Goal: Download file/media

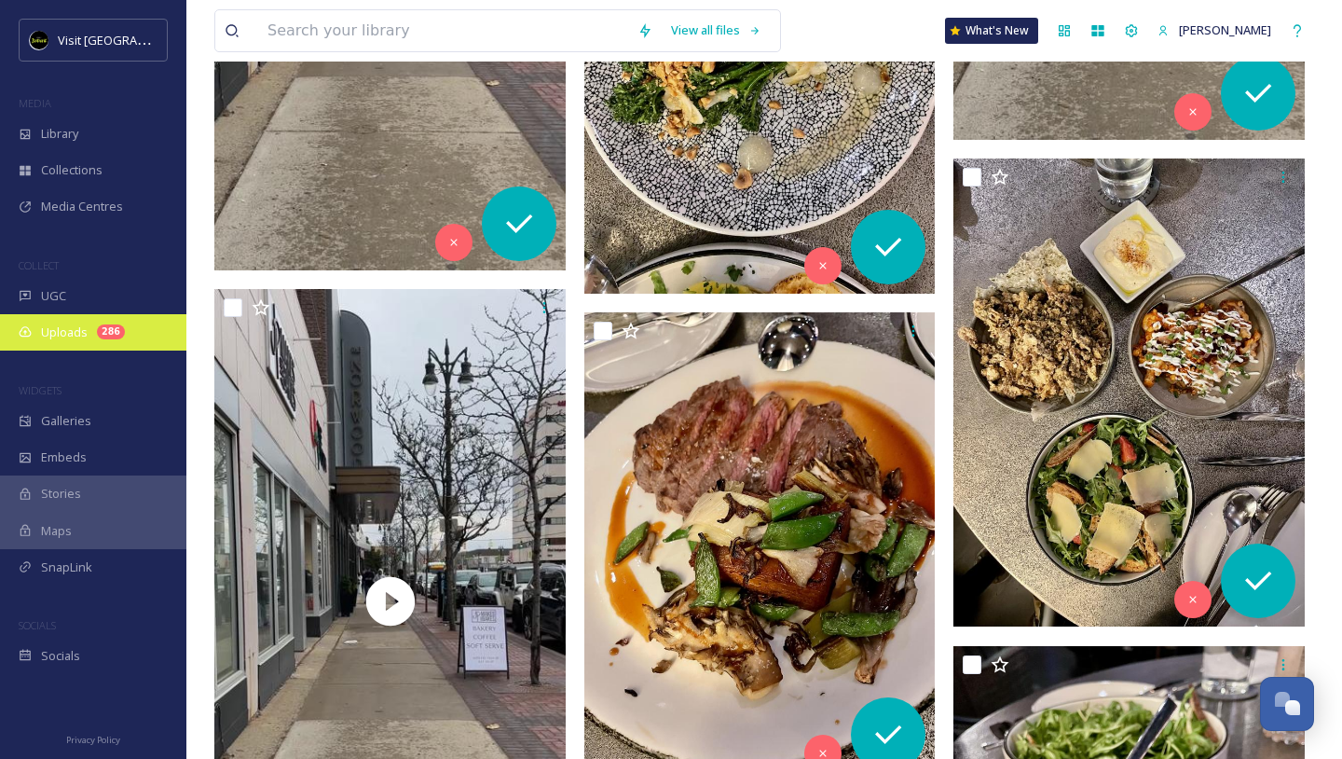
scroll to position [34700, 0]
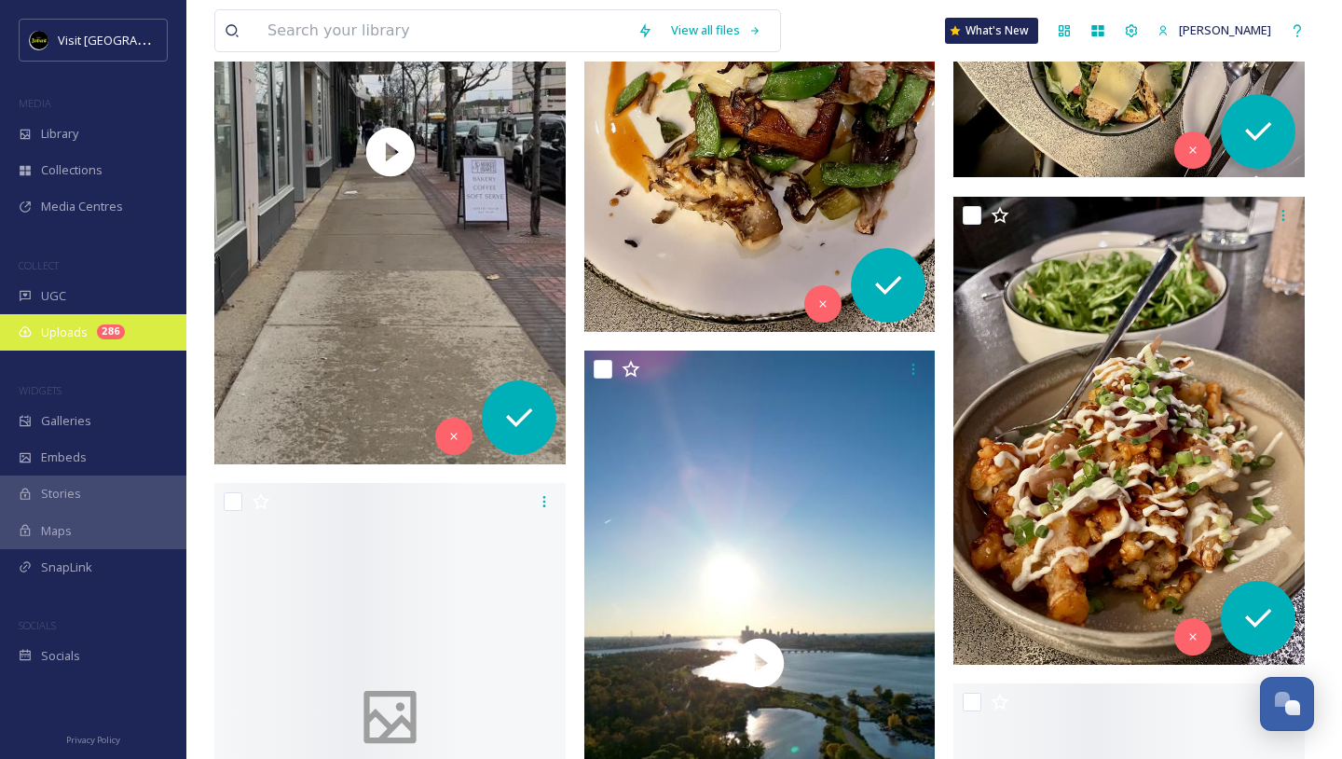
click at [78, 323] on span "Uploads" at bounding box center [64, 332] width 47 height 18
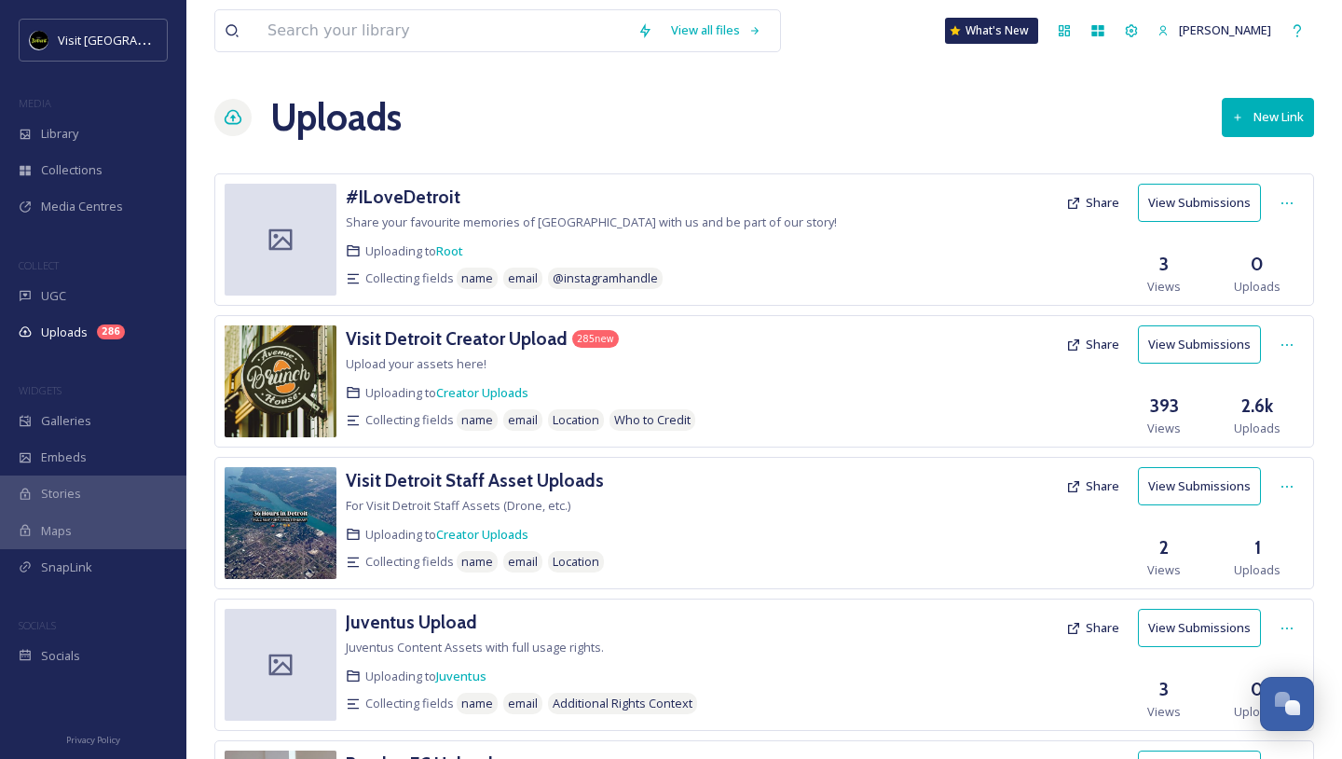
click at [1182, 351] on button "View Submissions" at bounding box center [1199, 344] width 123 height 38
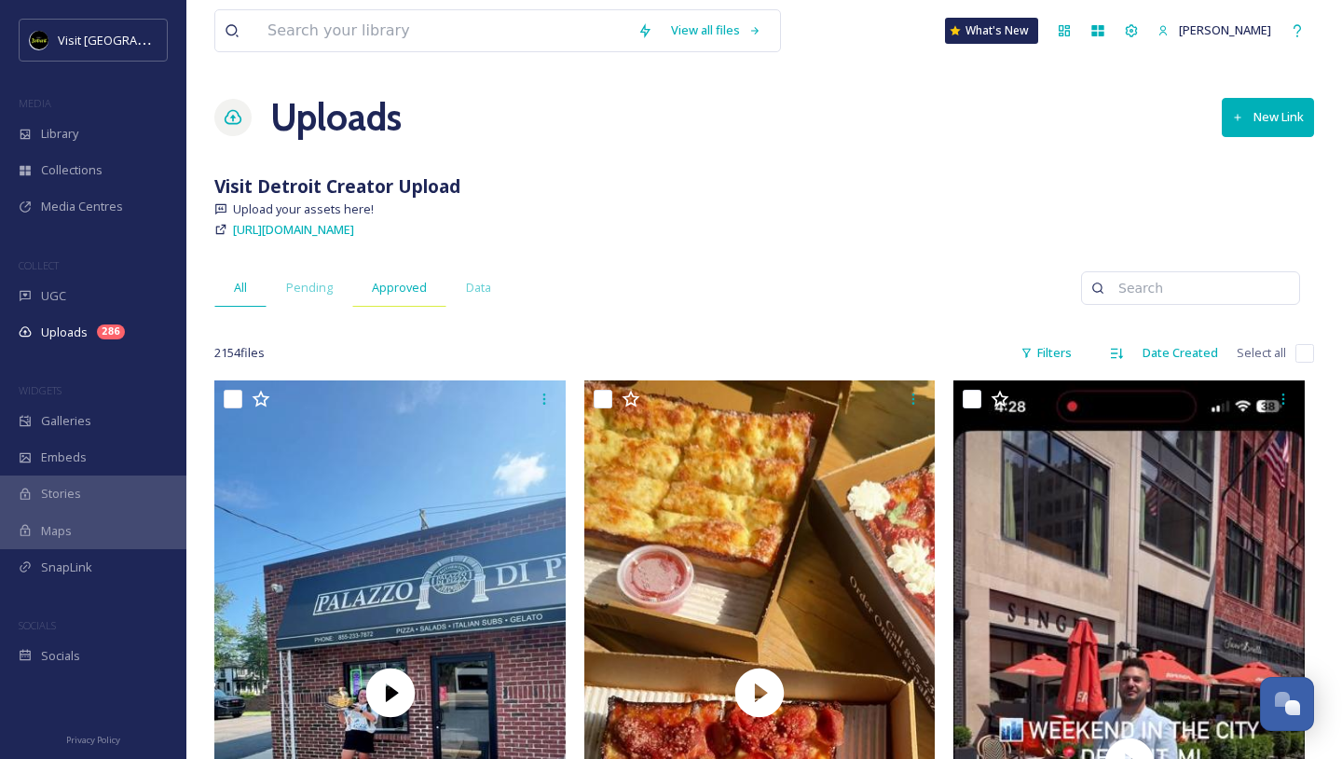
click at [376, 286] on span "Approved" at bounding box center [399, 288] width 55 height 18
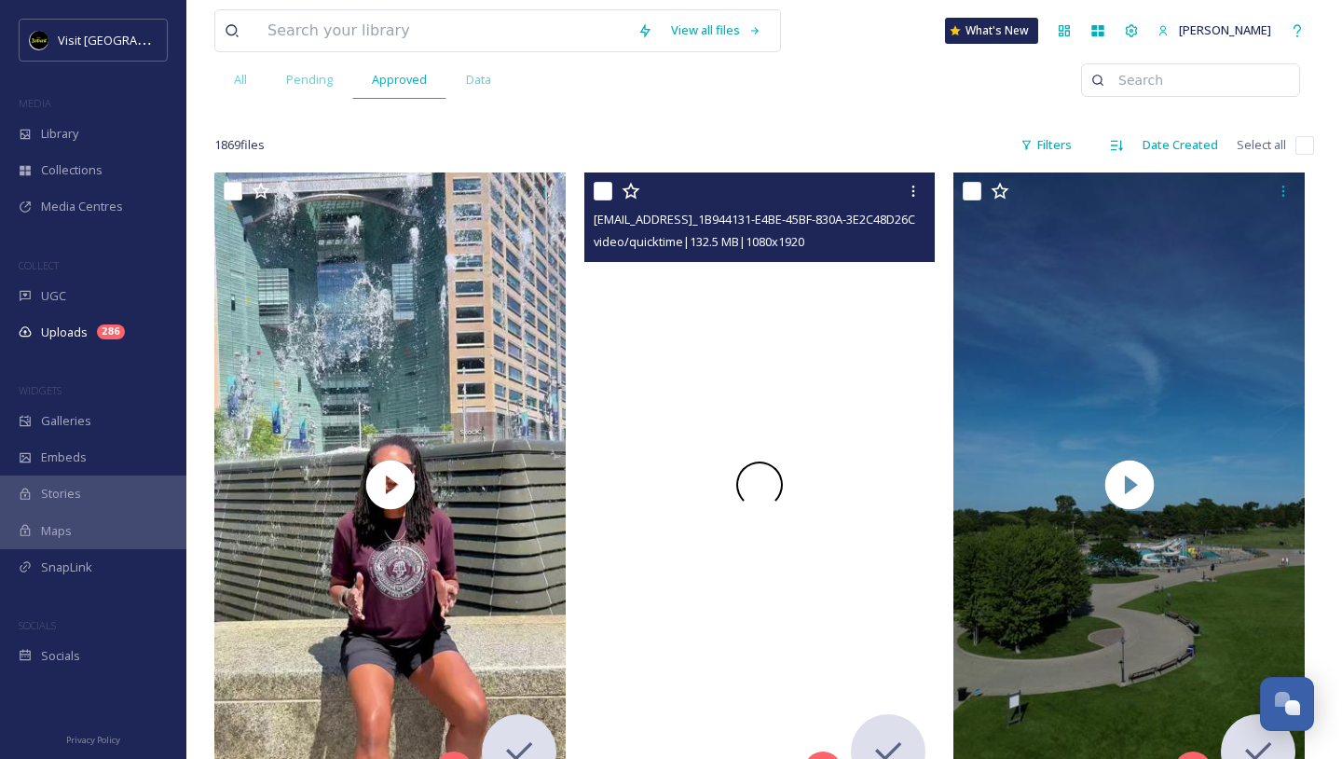
scroll to position [224, 0]
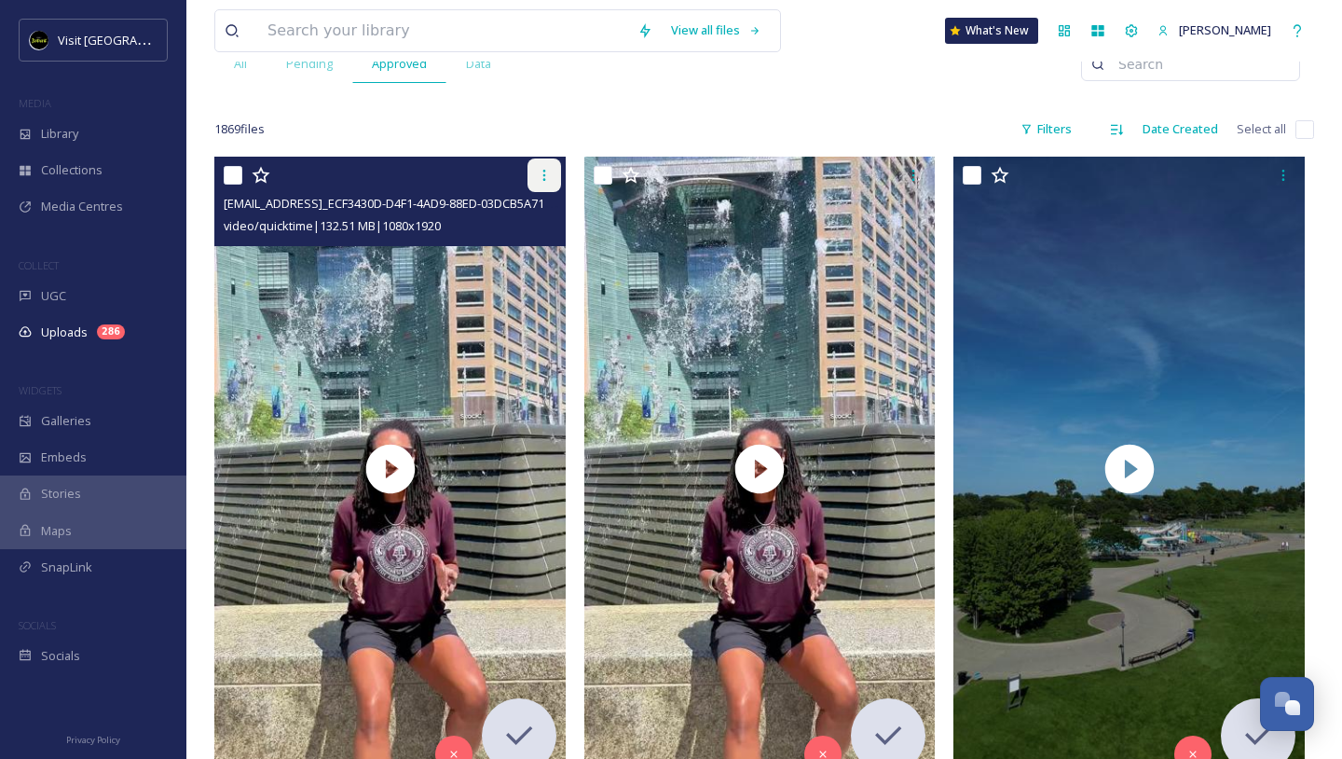
click at [547, 172] on icon at bounding box center [544, 175] width 15 height 15
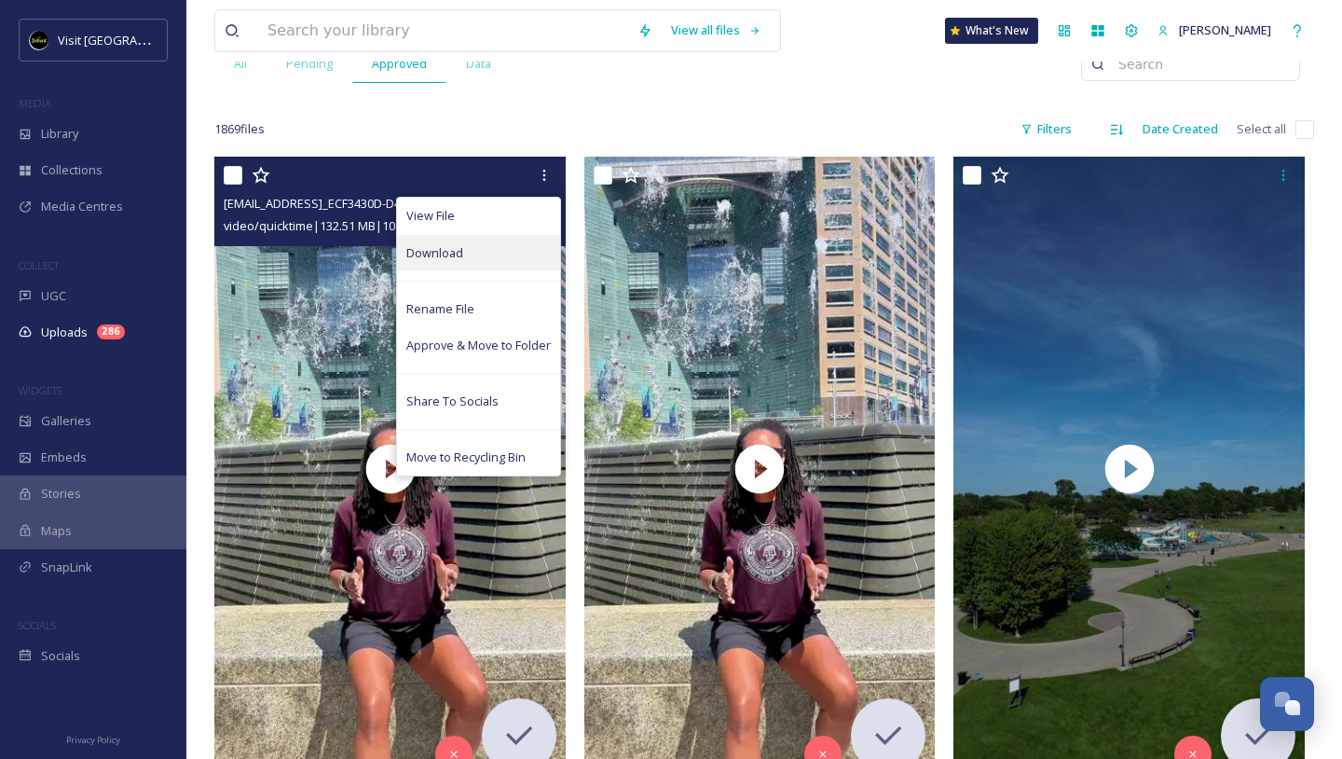
click at [467, 262] on div "Download" at bounding box center [478, 253] width 163 height 36
